Goal: Information Seeking & Learning: Learn about a topic

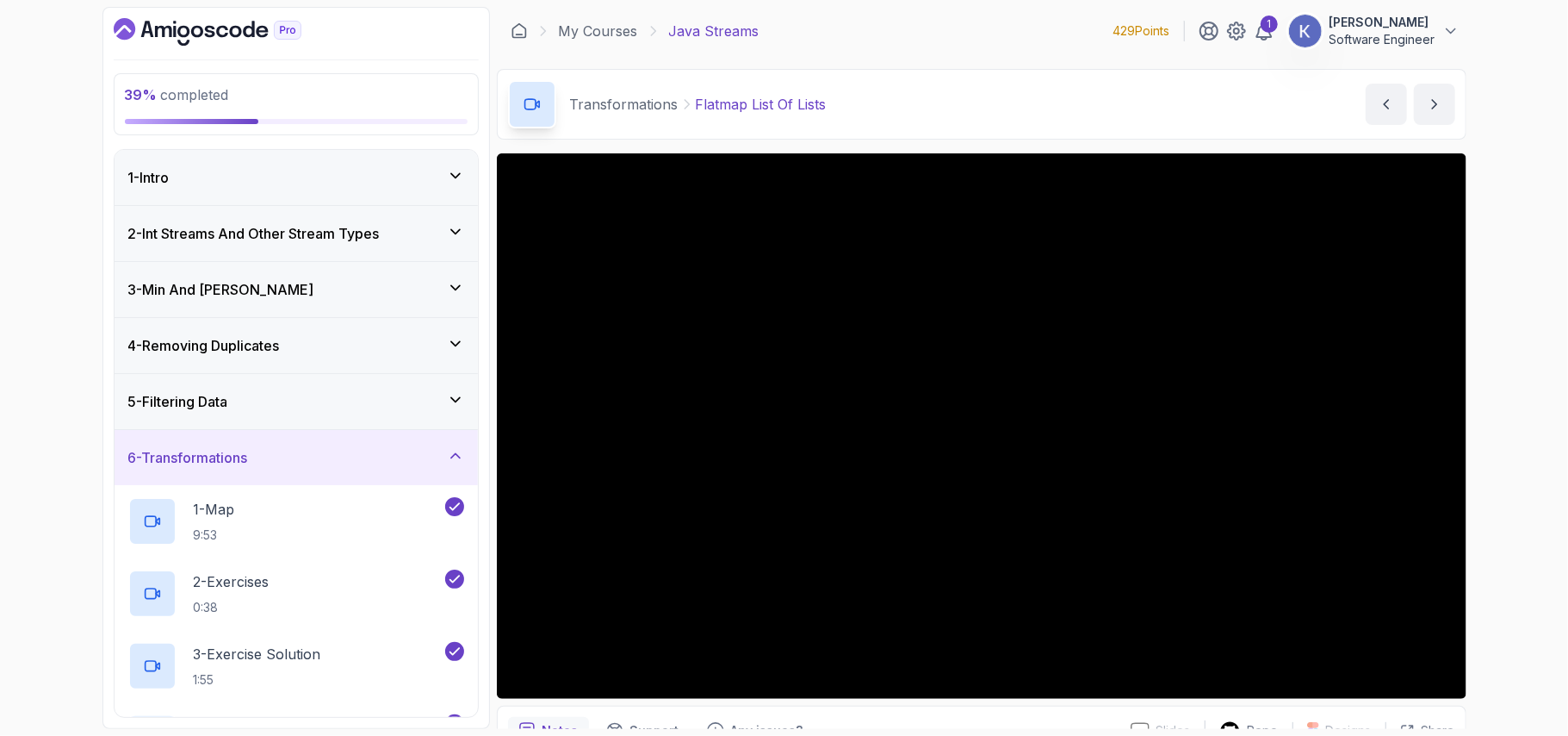
scroll to position [109, 0]
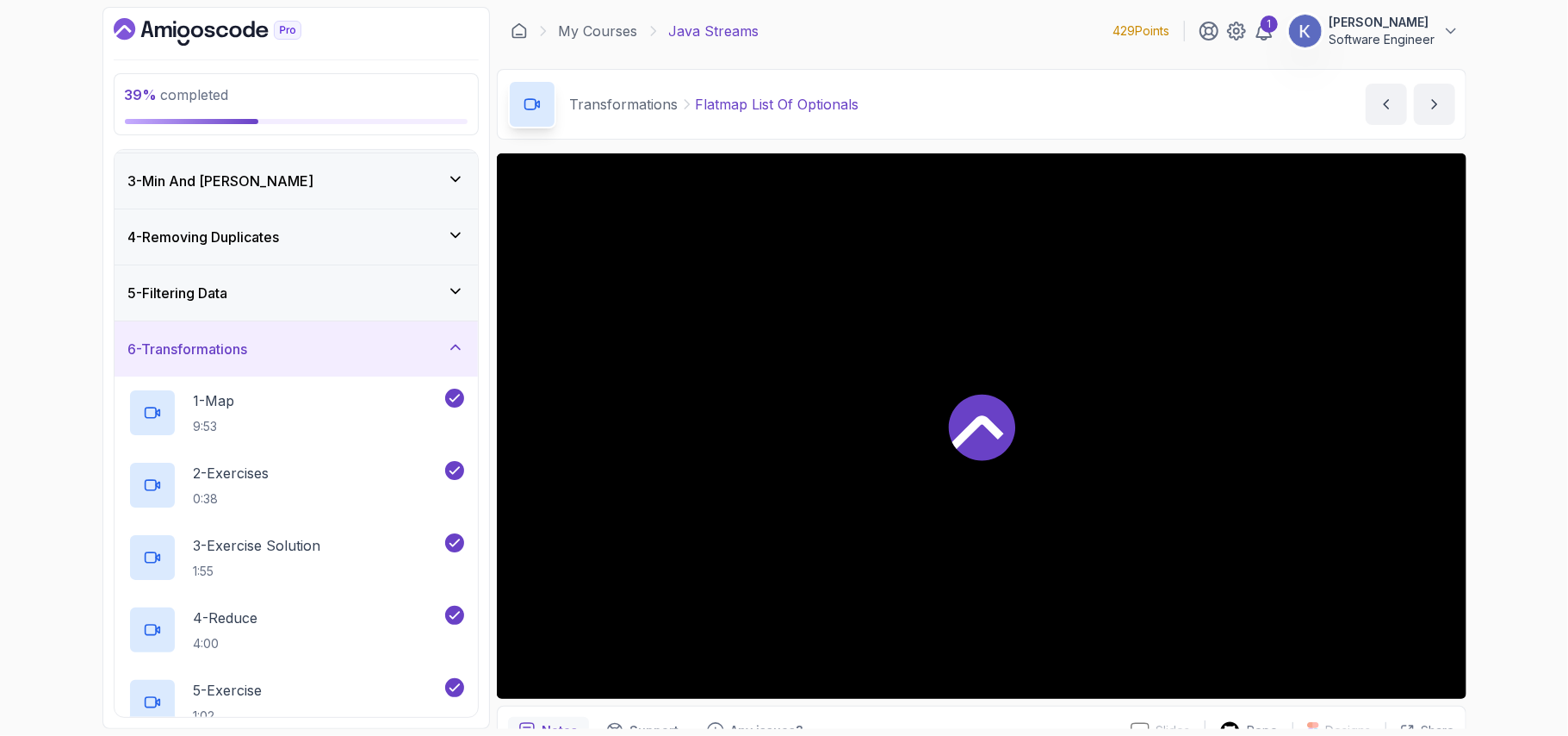
drag, startPoint x: 1418, startPoint y: 633, endPoint x: 1282, endPoint y: 559, distance: 154.8
click at [1282, 559] on div at bounding box center [981, 427] width 970 height 546
click at [115, 701] on div "5 - Exercise 1:02" at bounding box center [296, 701] width 364 height 72
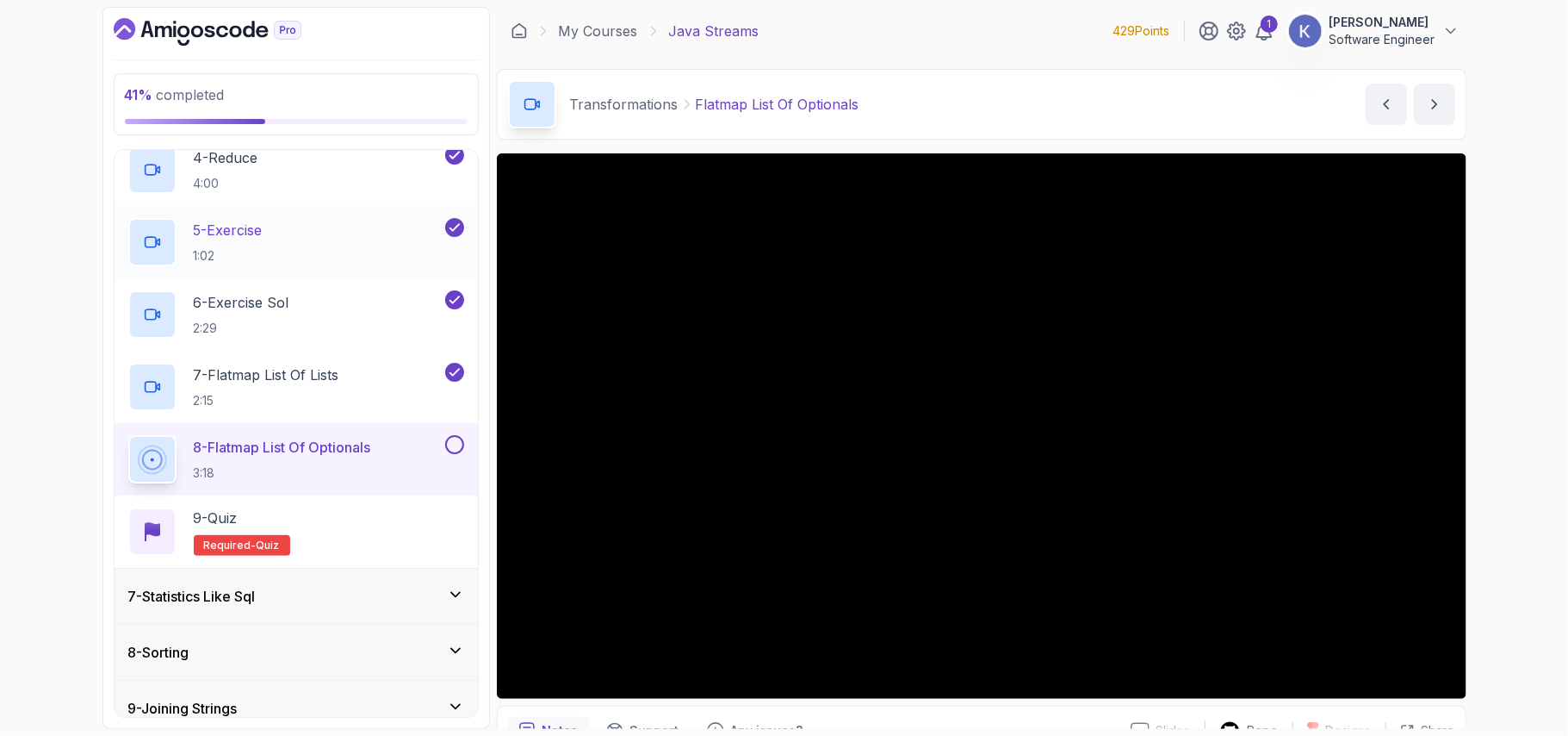
scroll to position [614, 0]
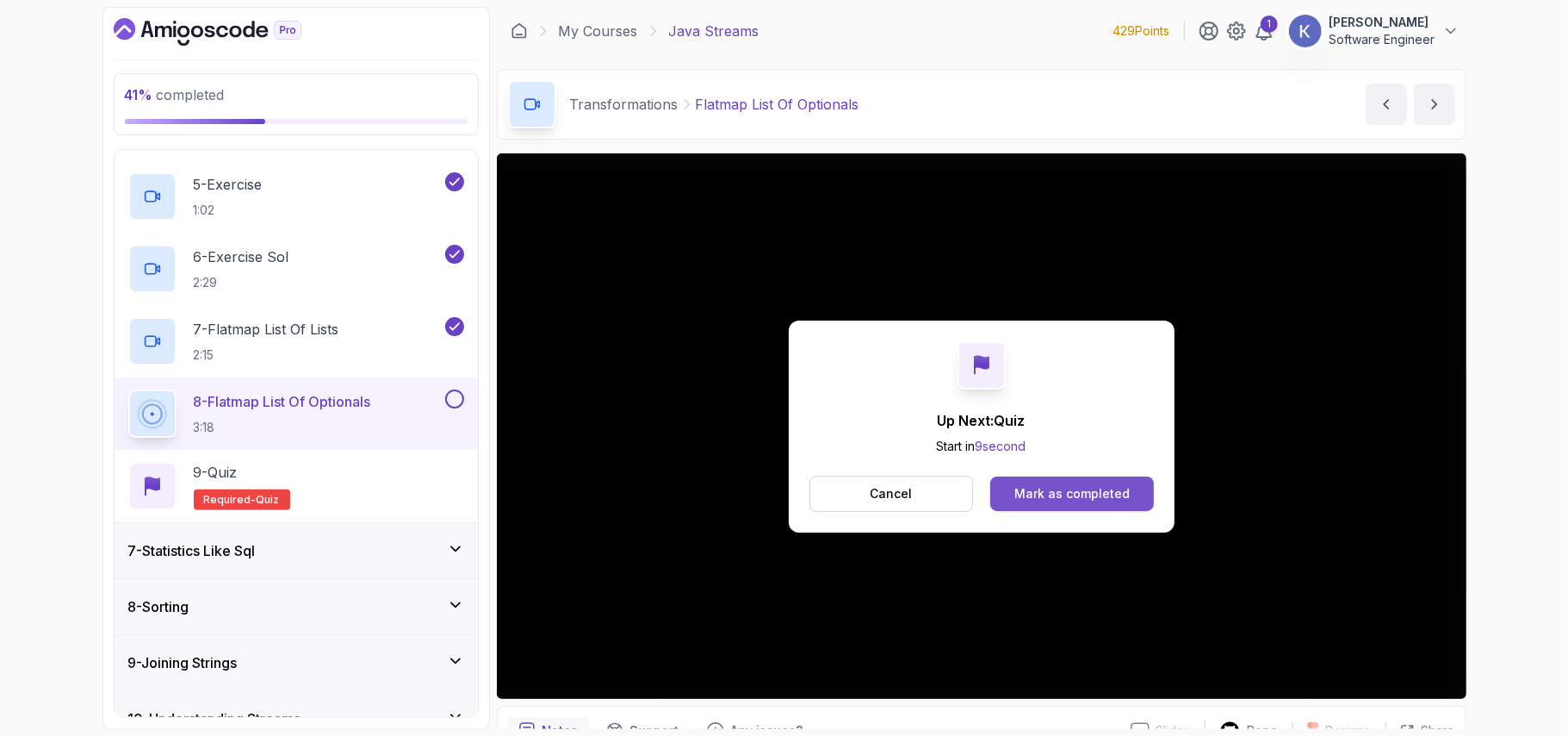
click at [1068, 501] on div "Mark as completed" at bounding box center [1072, 493] width 115 height 17
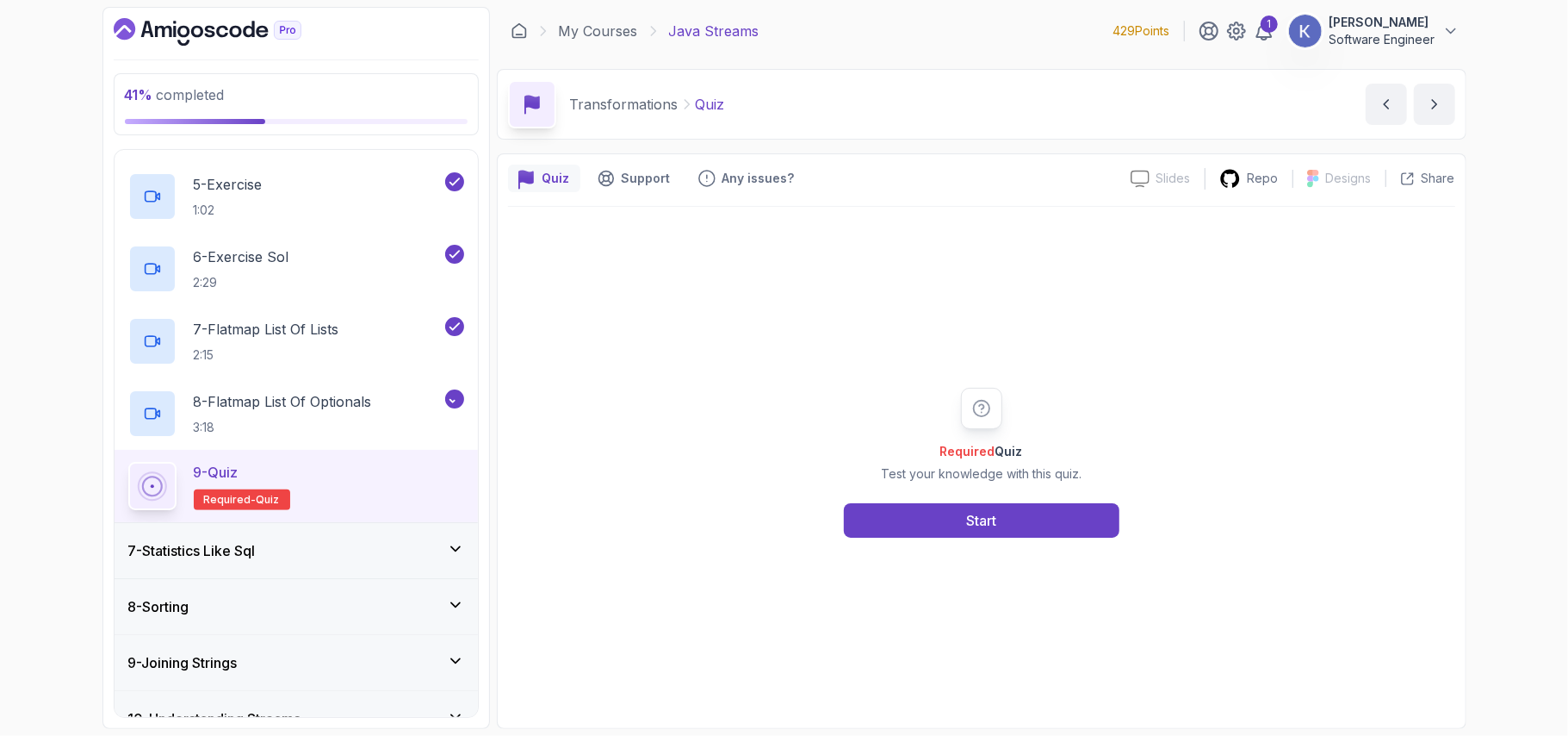
click at [358, 608] on div "8 - Sorting" at bounding box center [296, 607] width 336 height 21
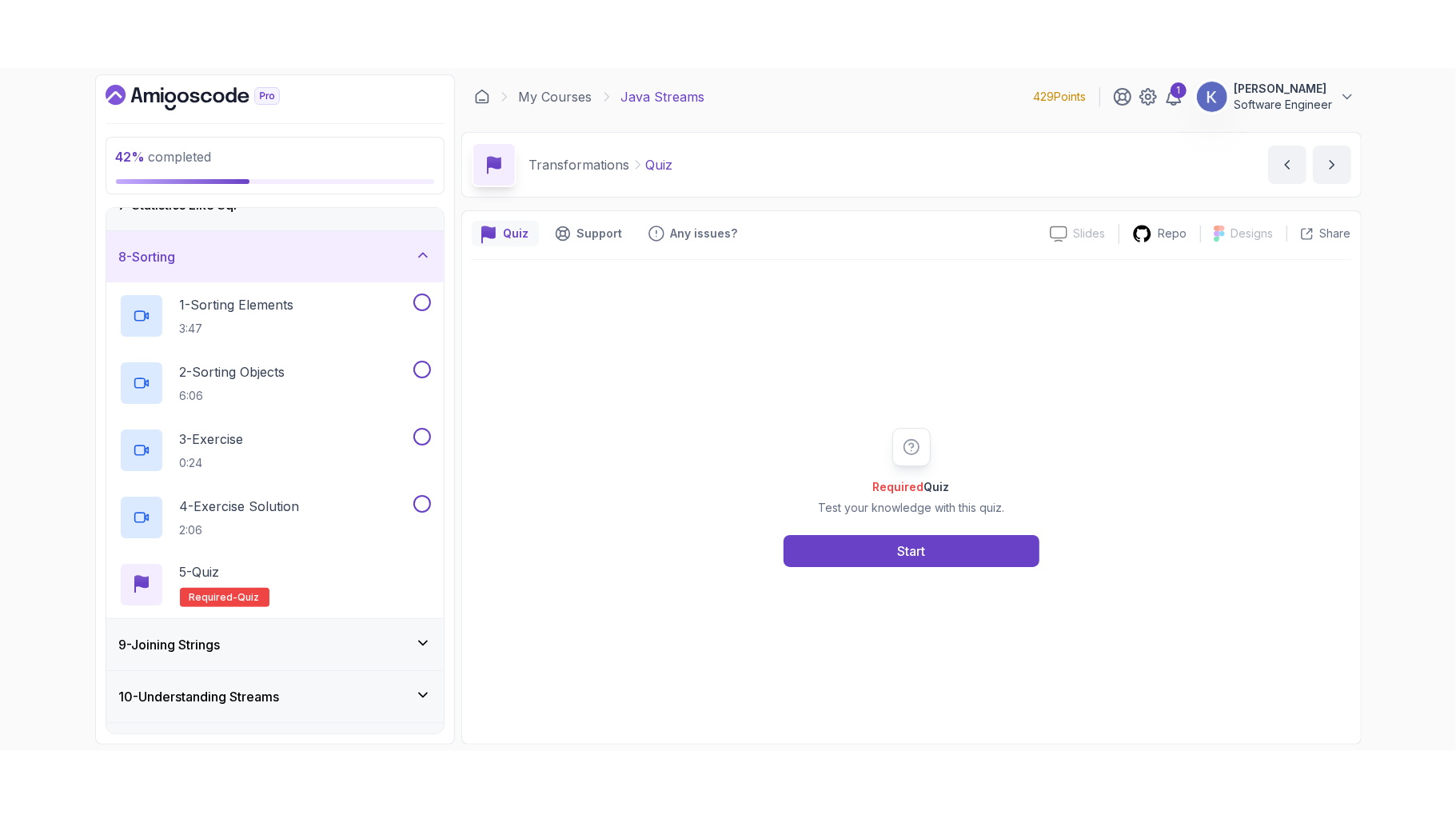
scroll to position [399, 0]
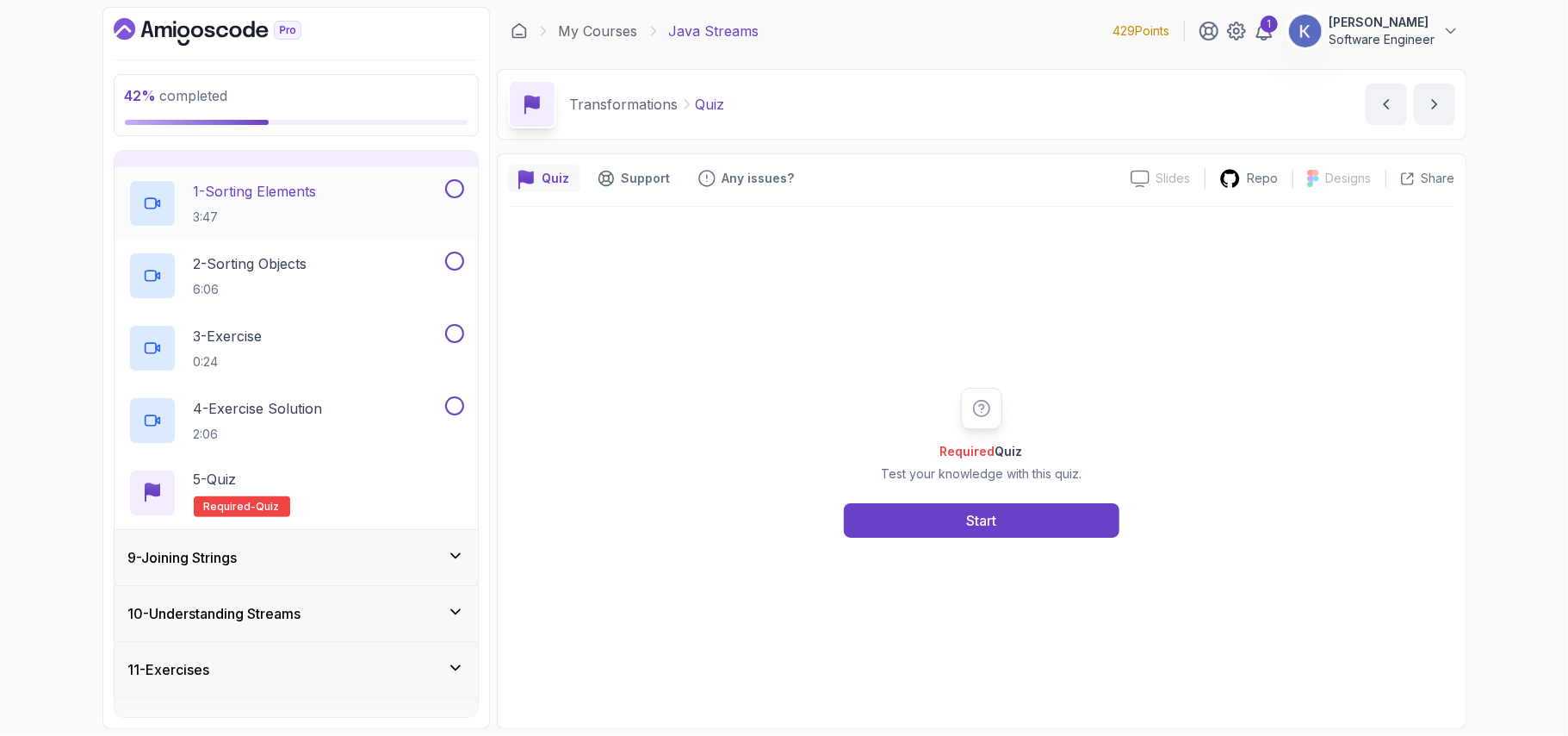
click at [366, 228] on div "1 - Sorting Elements 3:47" at bounding box center [285, 203] width 314 height 48
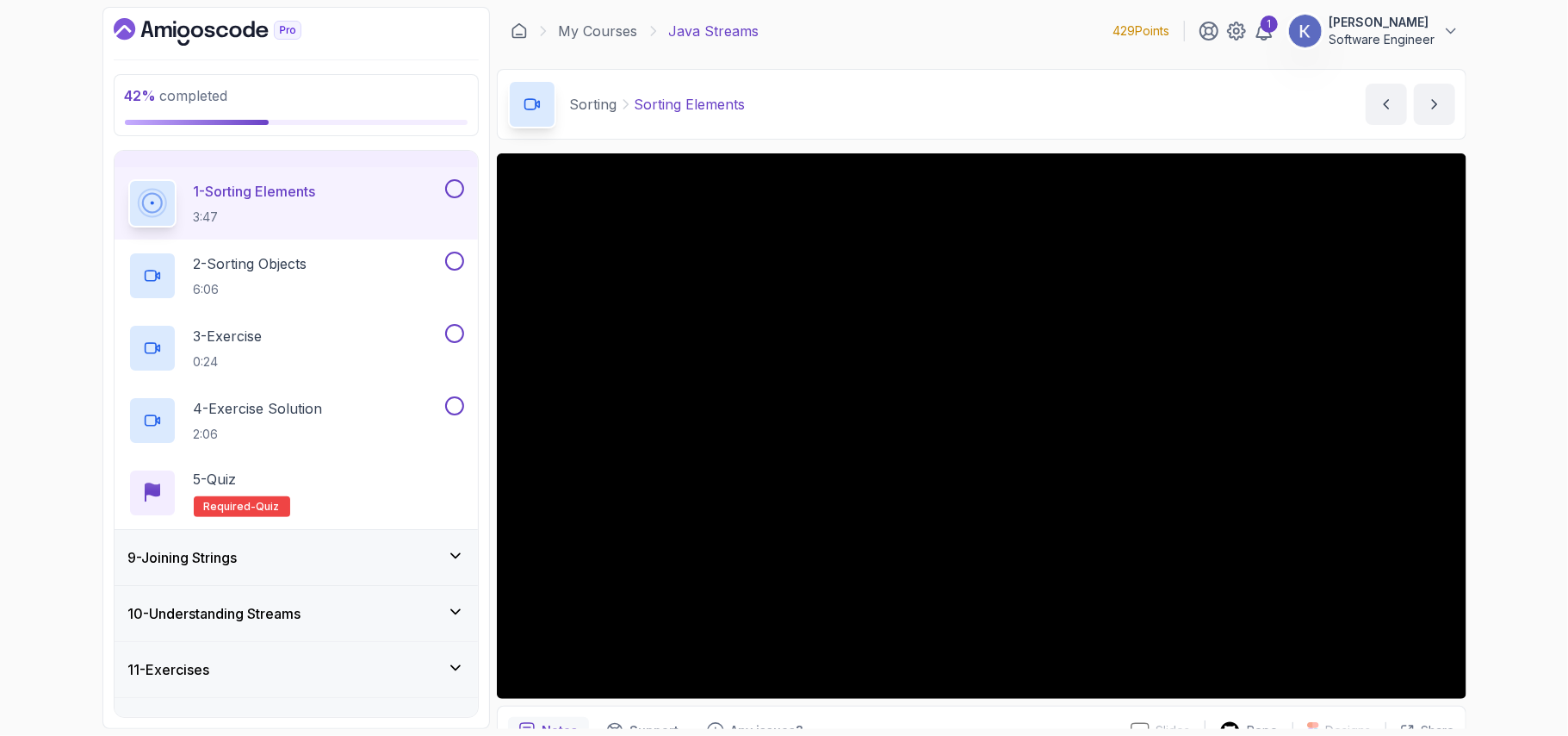
click at [343, 614] on div "10 - Understanding Streams" at bounding box center [296, 613] width 336 height 21
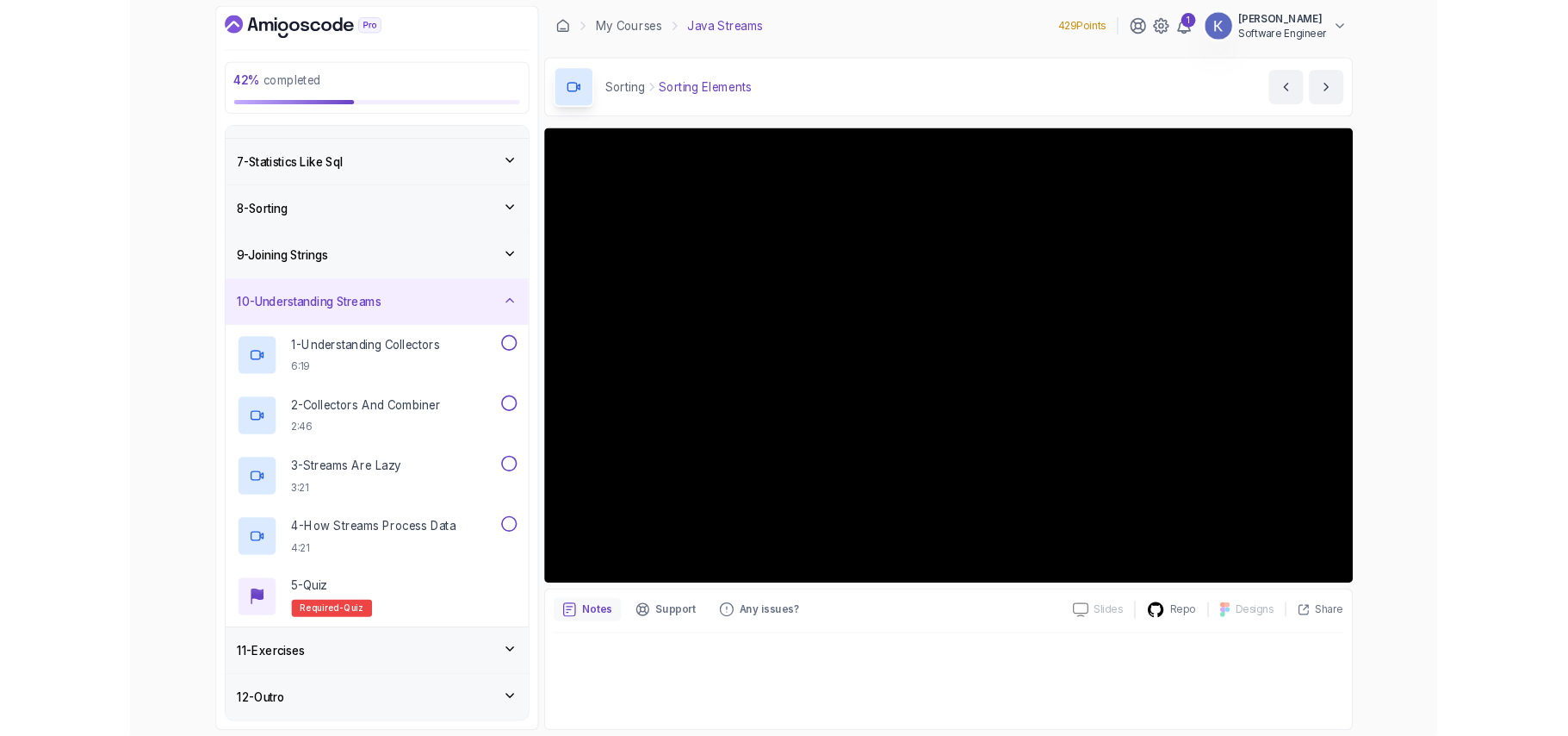
scroll to position [430, 0]
